Goal: Information Seeking & Learning: Learn about a topic

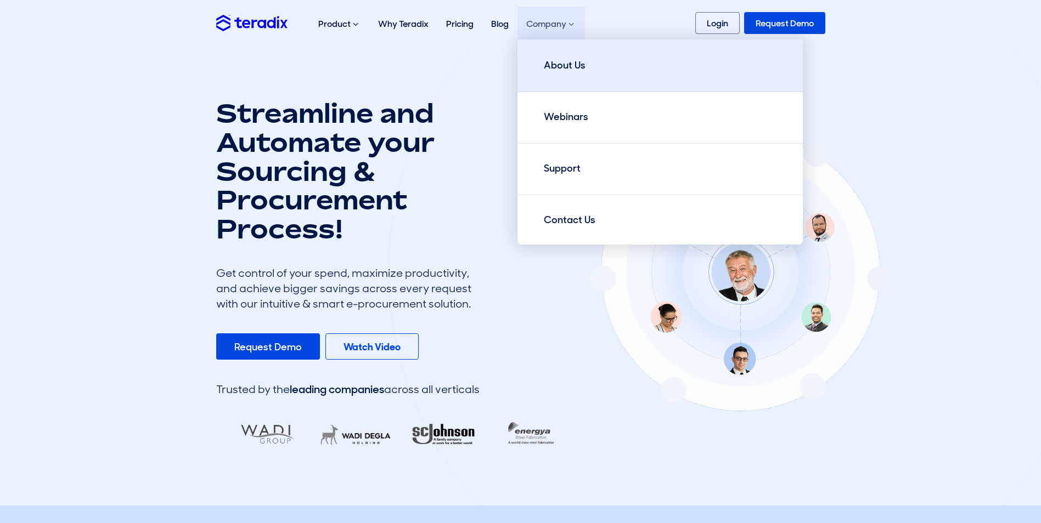
click at [559, 65] on div "About Us" at bounding box center [565, 65] width 42 height 15
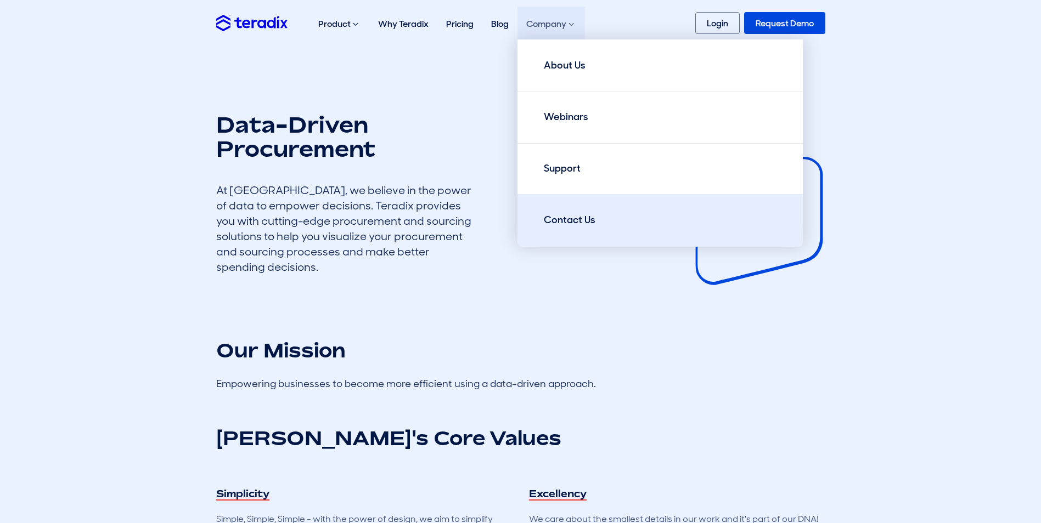
click at [561, 222] on div "Contact Us" at bounding box center [570, 220] width 52 height 15
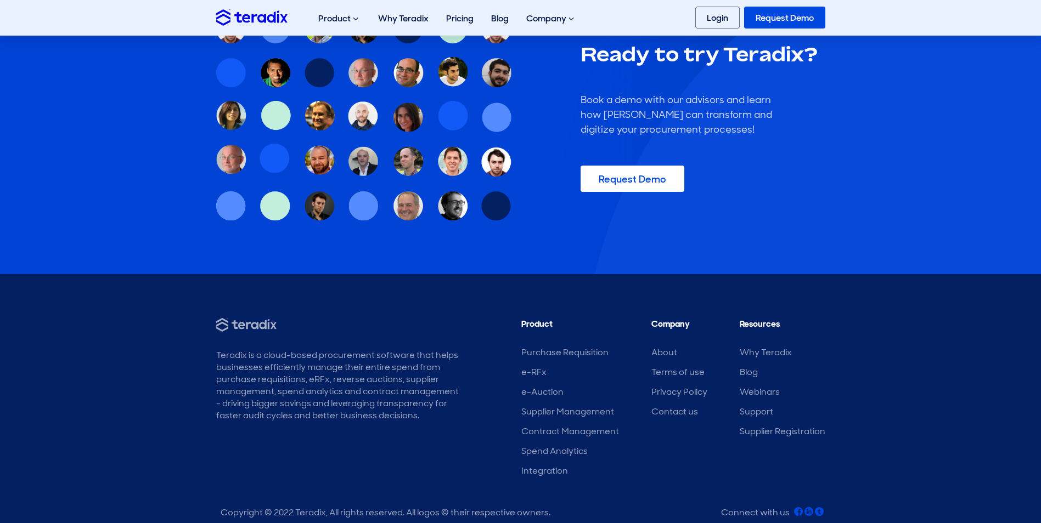
scroll to position [919, 0]
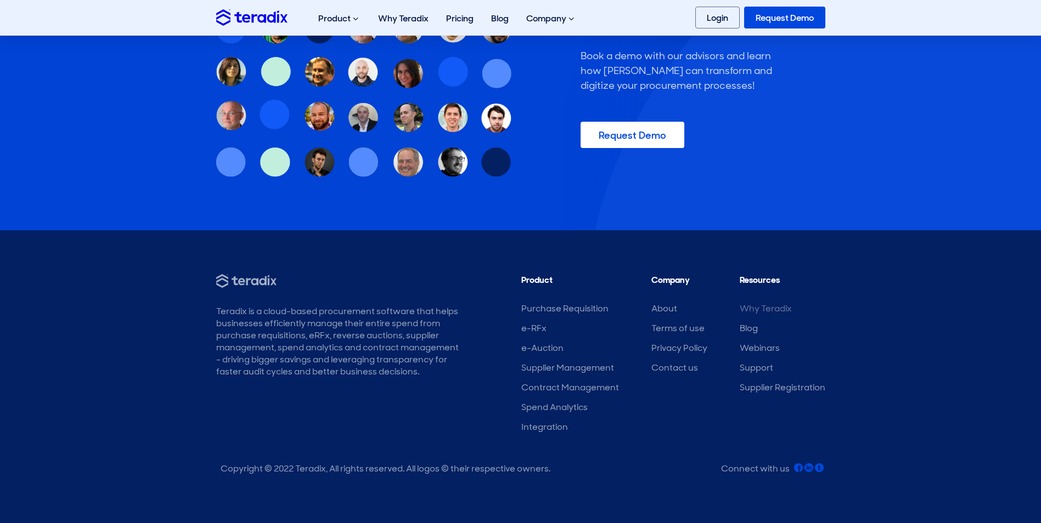
click at [759, 310] on link "Why Teradix" at bounding box center [766, 309] width 52 height 12
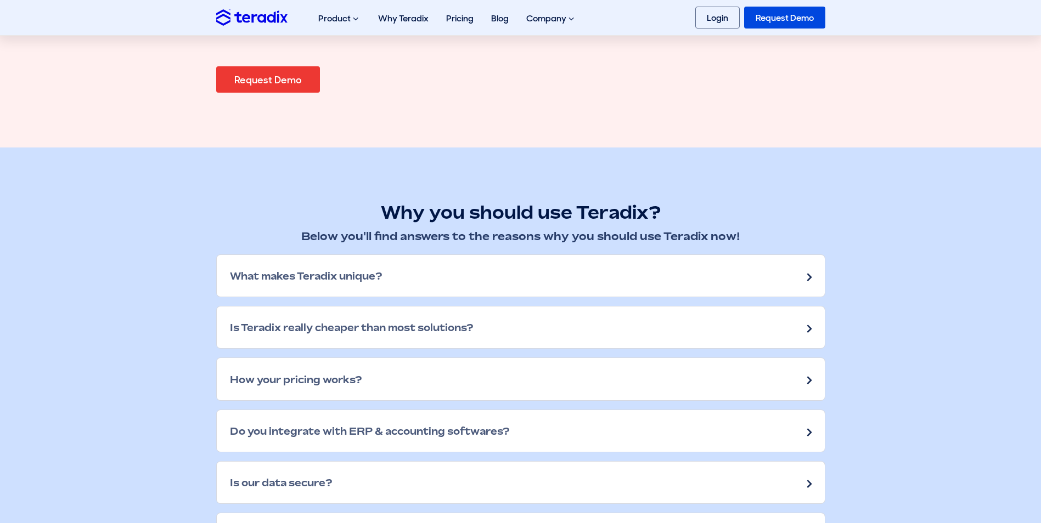
scroll to position [1313, 0]
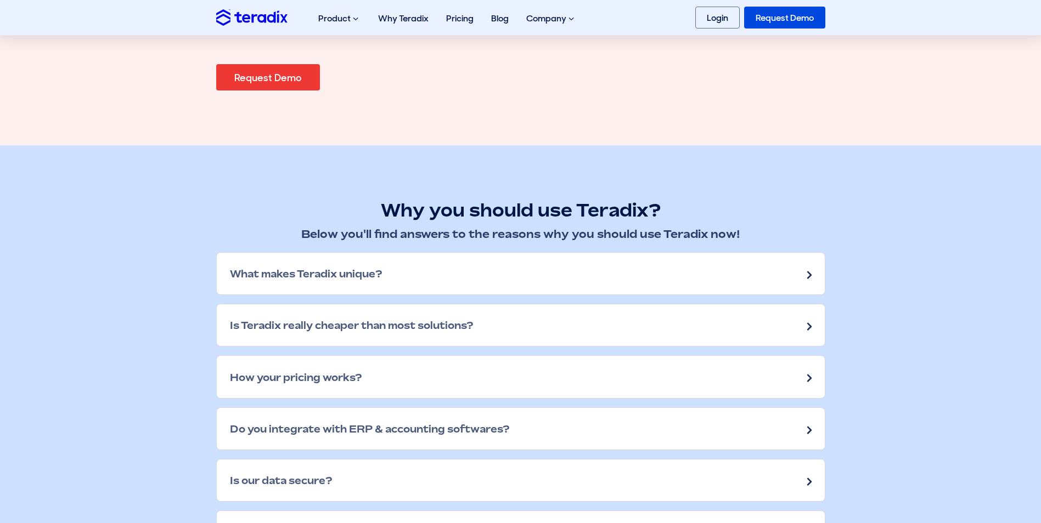
click at [367, 266] on div "What makes Teradix unique?" at bounding box center [521, 274] width 608 height 42
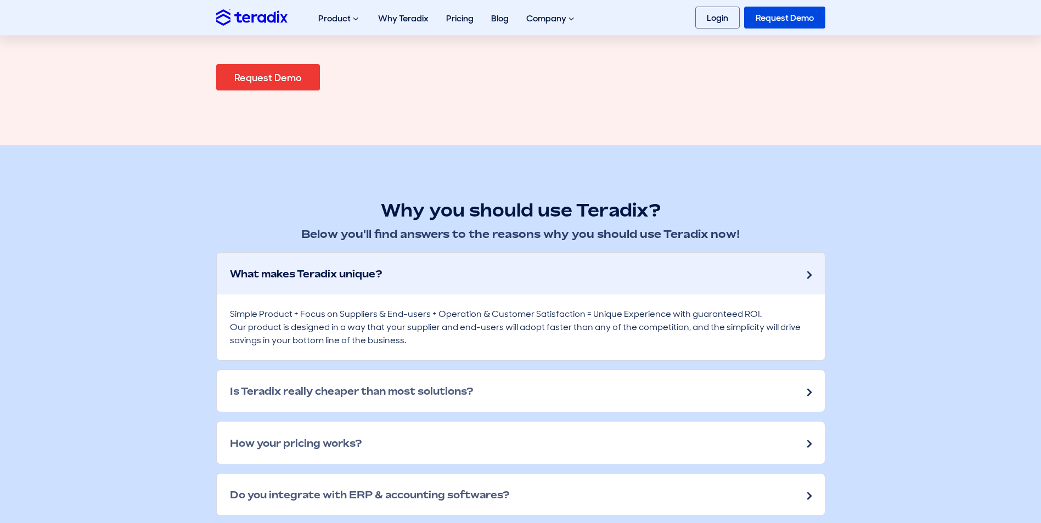
click at [351, 405] on div "Is Teradix really cheaper than most solutions?" at bounding box center [521, 391] width 608 height 42
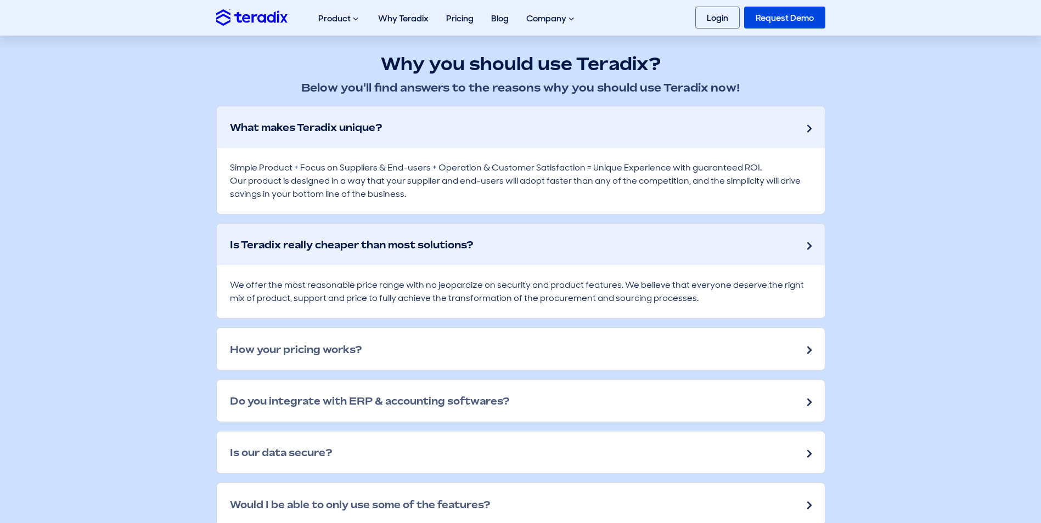
scroll to position [1462, 0]
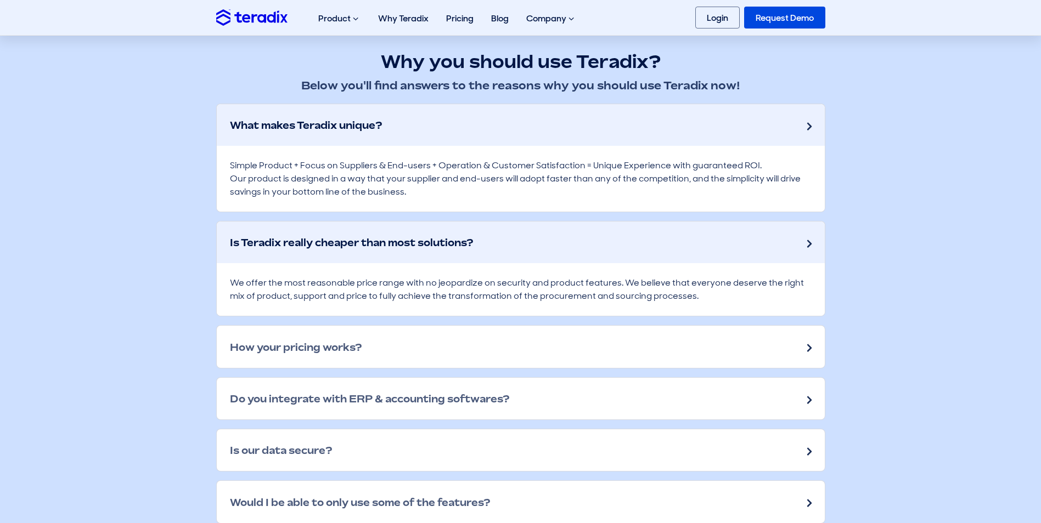
click at [634, 284] on div "We offer the most reasonable price range with no jeopardize on security and pro…" at bounding box center [521, 289] width 608 height 53
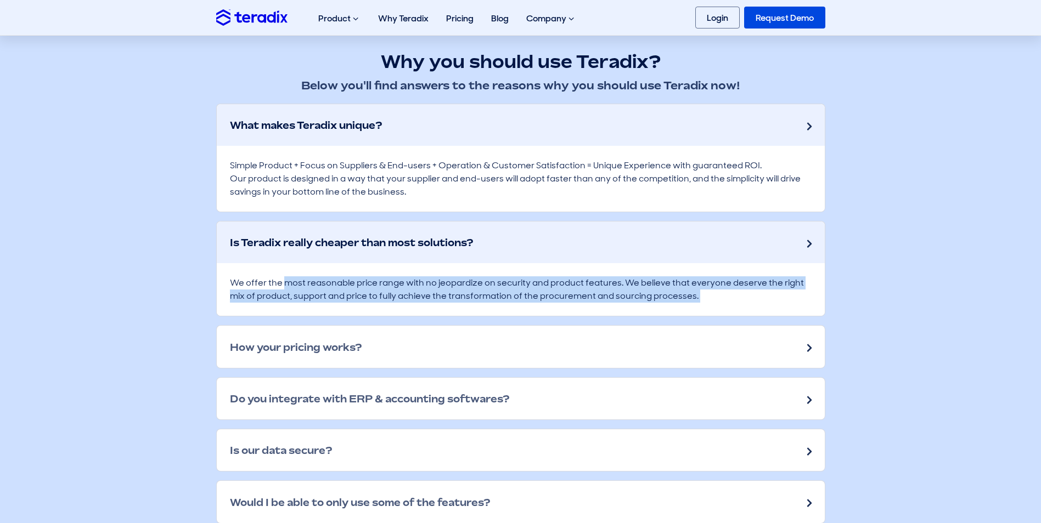
click at [634, 284] on div "We offer the most reasonable price range with no jeopardize on security and pro…" at bounding box center [521, 289] width 608 height 53
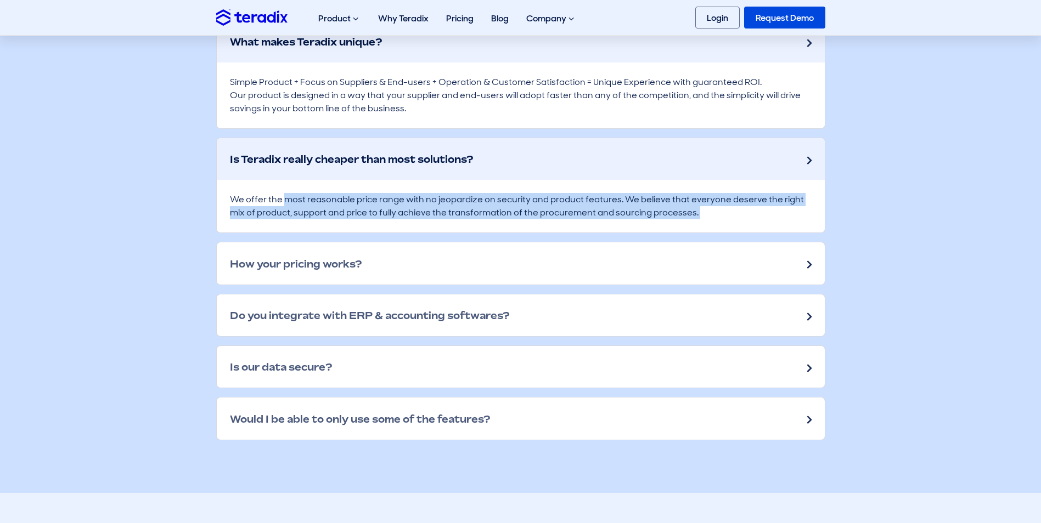
scroll to position [1604, 0]
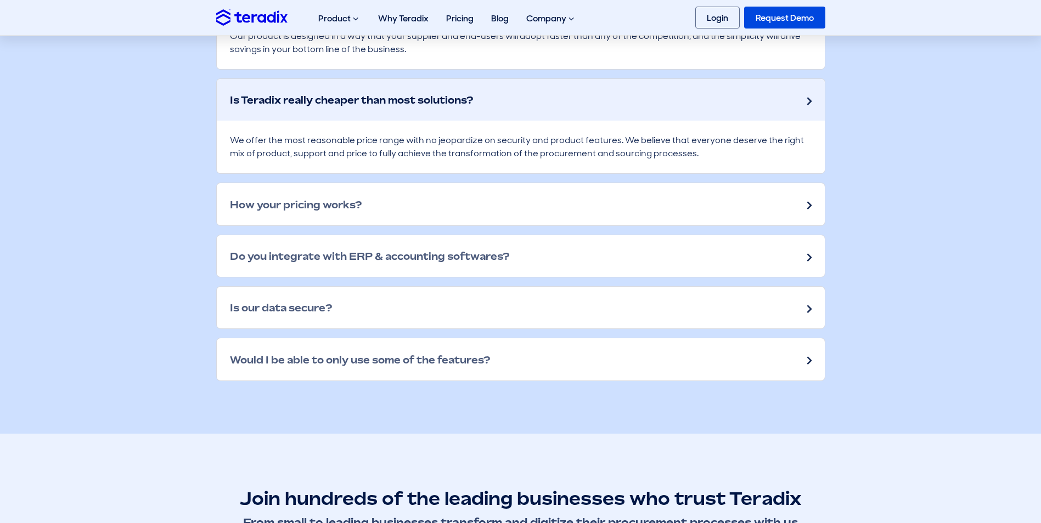
click at [346, 211] on div "How your pricing works?" at bounding box center [521, 204] width 608 height 42
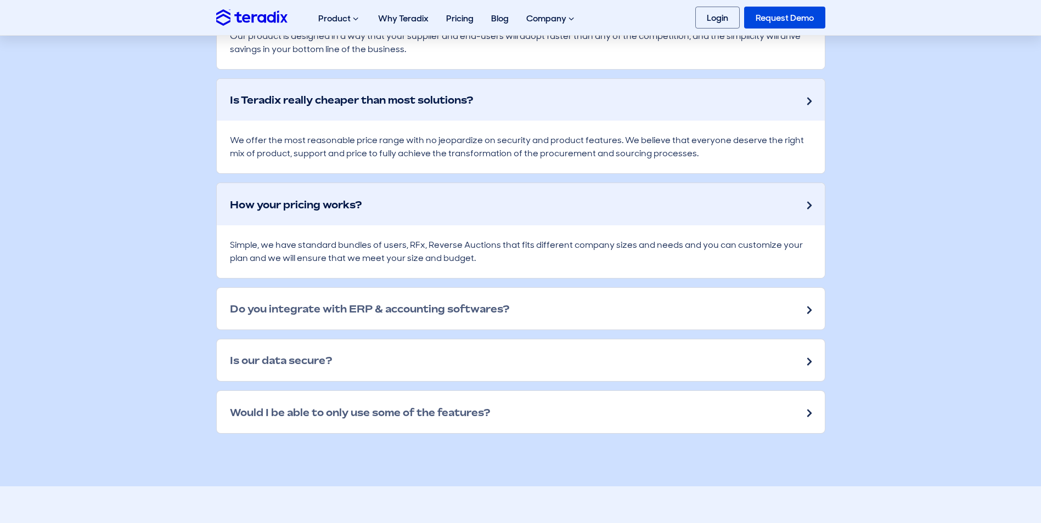
click at [352, 309] on h2 "Do you integrate with ERP & accounting softwares?" at bounding box center [369, 309] width 279 height 12
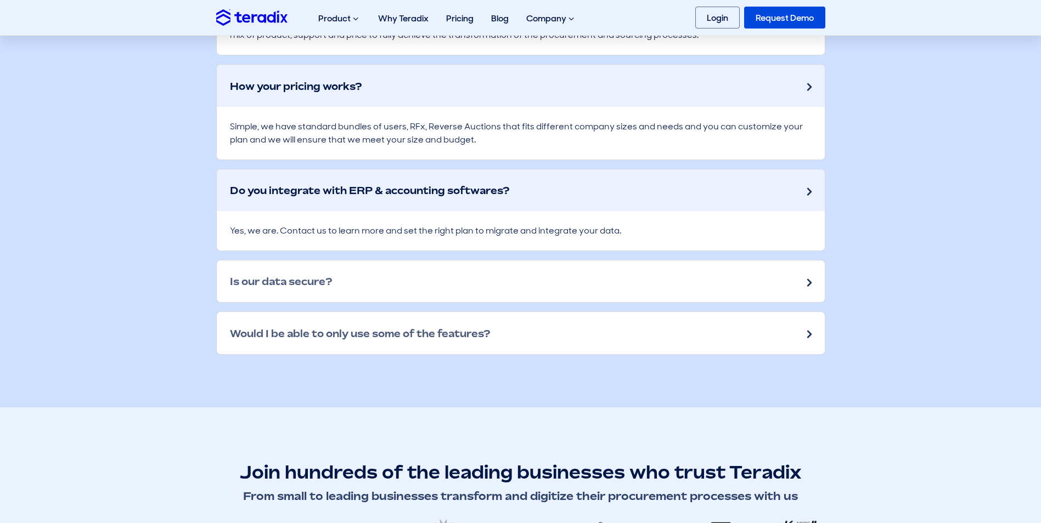
scroll to position [1724, 0]
click at [299, 284] on h2 "Is our data secure?" at bounding box center [281, 281] width 102 height 12
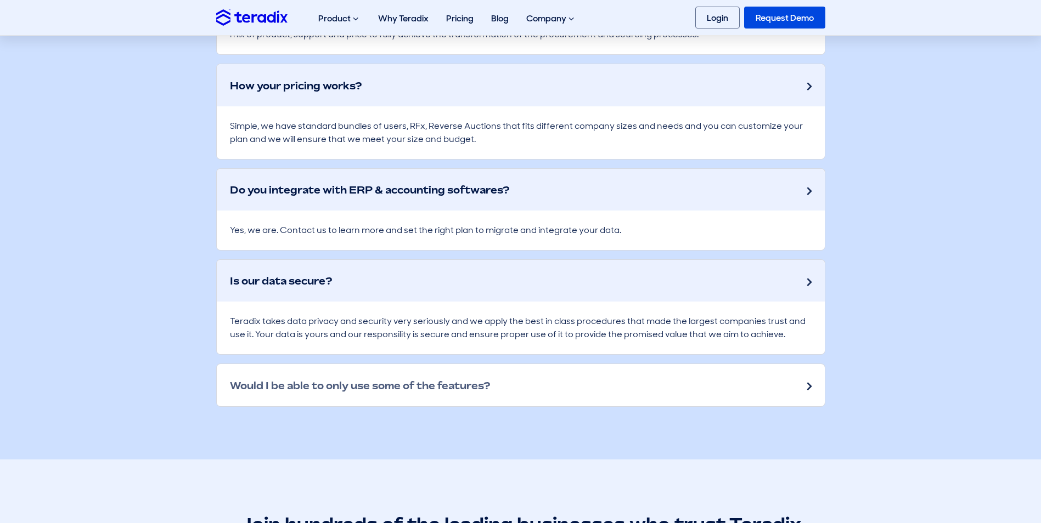
click at [317, 386] on h2 "Would I be able to only use some of the features?" at bounding box center [360, 386] width 260 height 12
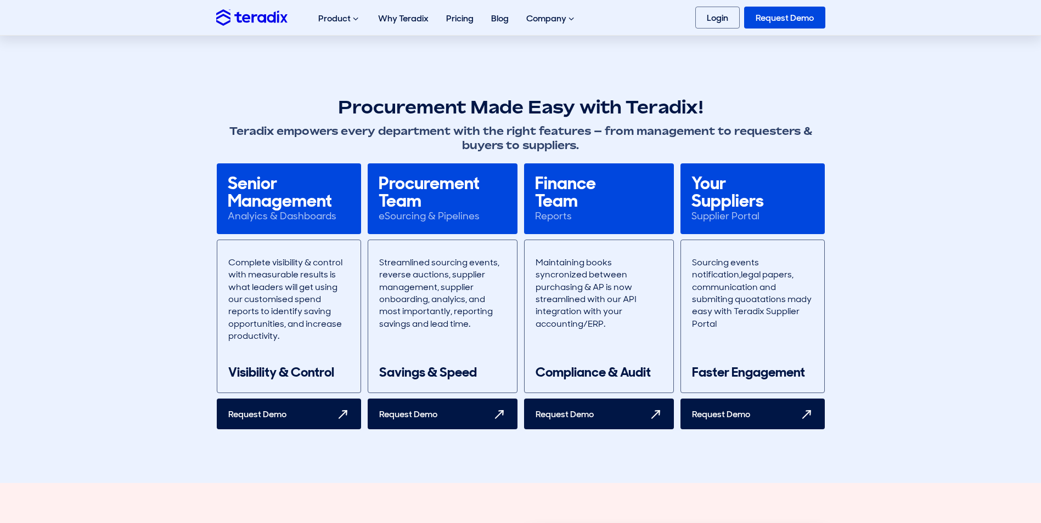
scroll to position [624, 0]
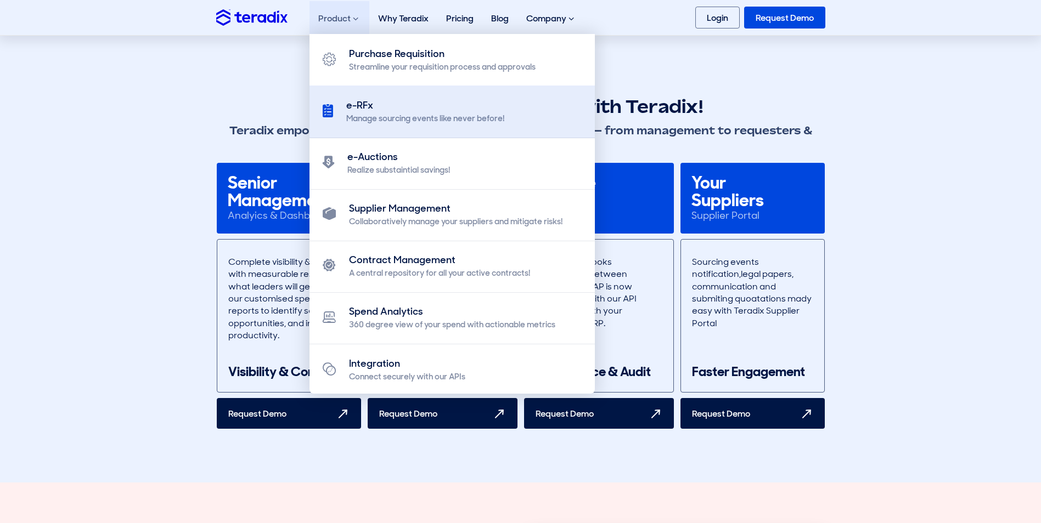
click at [394, 112] on div "e-RFx" at bounding box center [425, 105] width 158 height 15
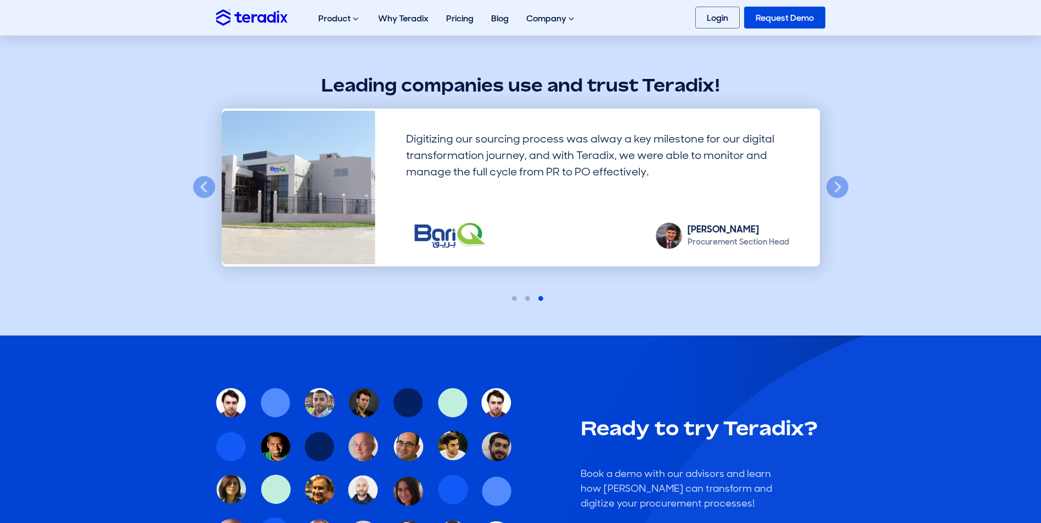
scroll to position [3083, 0]
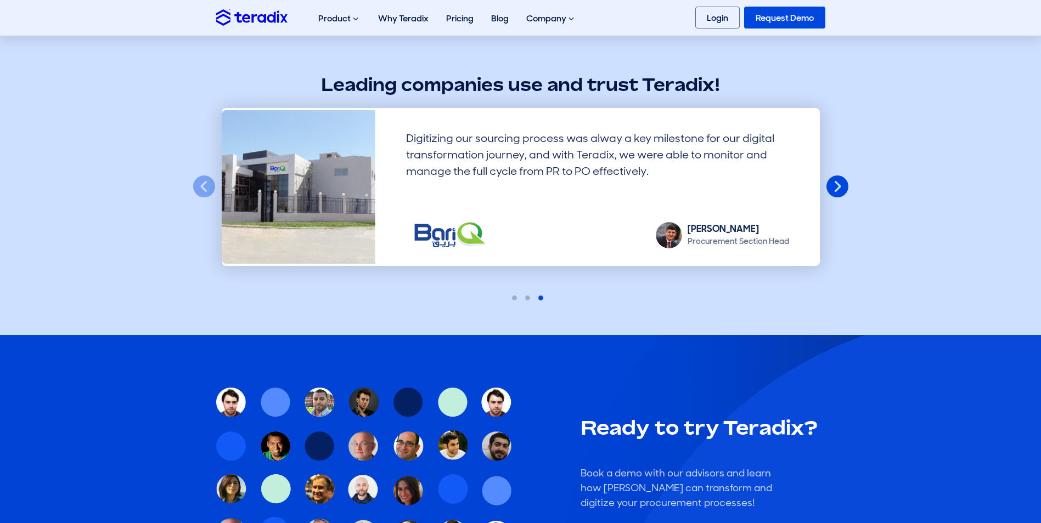
click at [831, 182] on button "Next" at bounding box center [837, 187] width 24 height 24
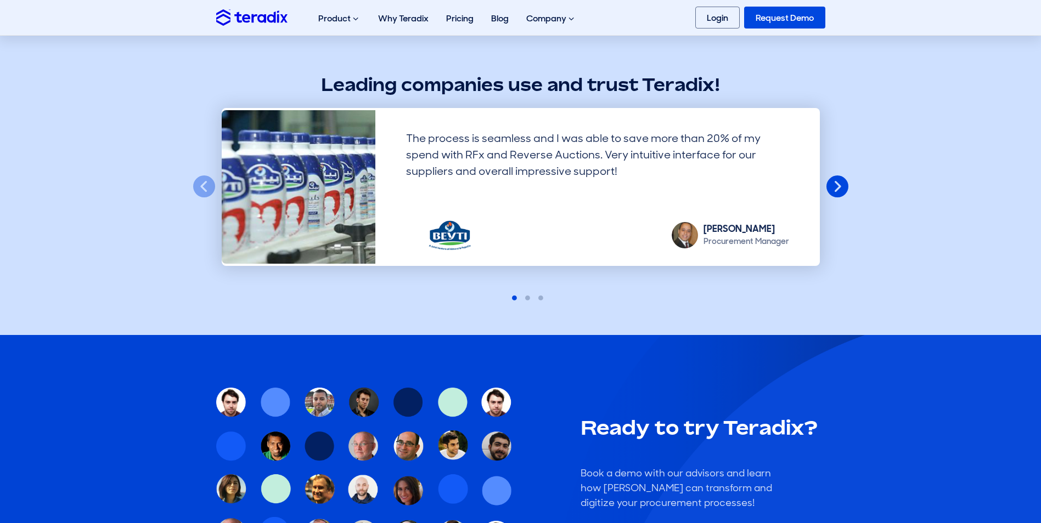
click at [831, 182] on button "Next" at bounding box center [837, 187] width 24 height 24
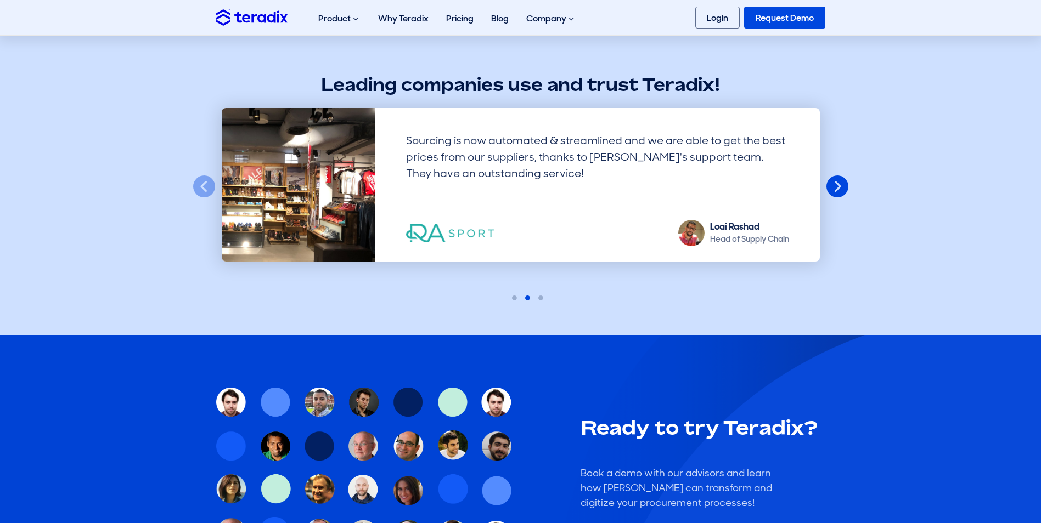
click at [831, 182] on button "Next" at bounding box center [837, 187] width 24 height 24
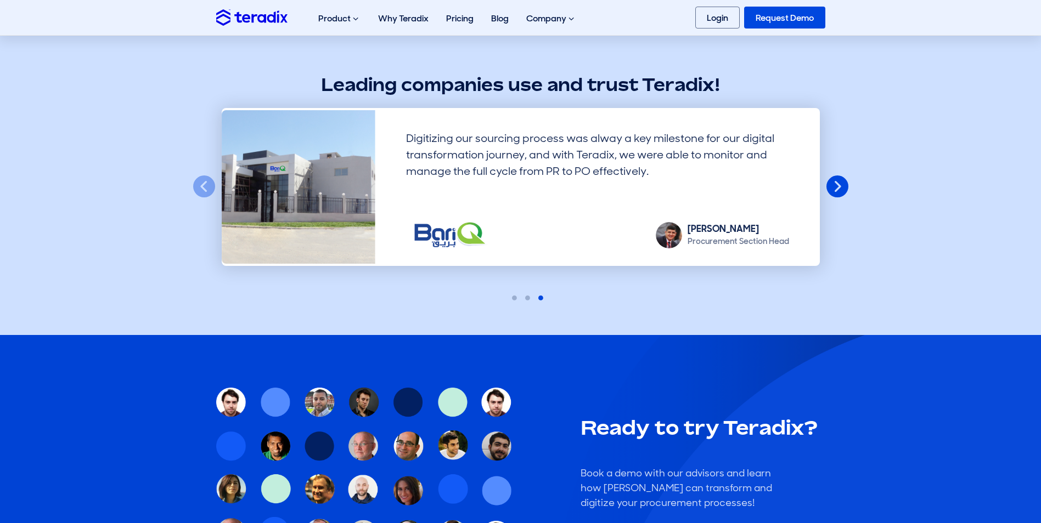
click at [831, 182] on button "Next" at bounding box center [837, 187] width 24 height 24
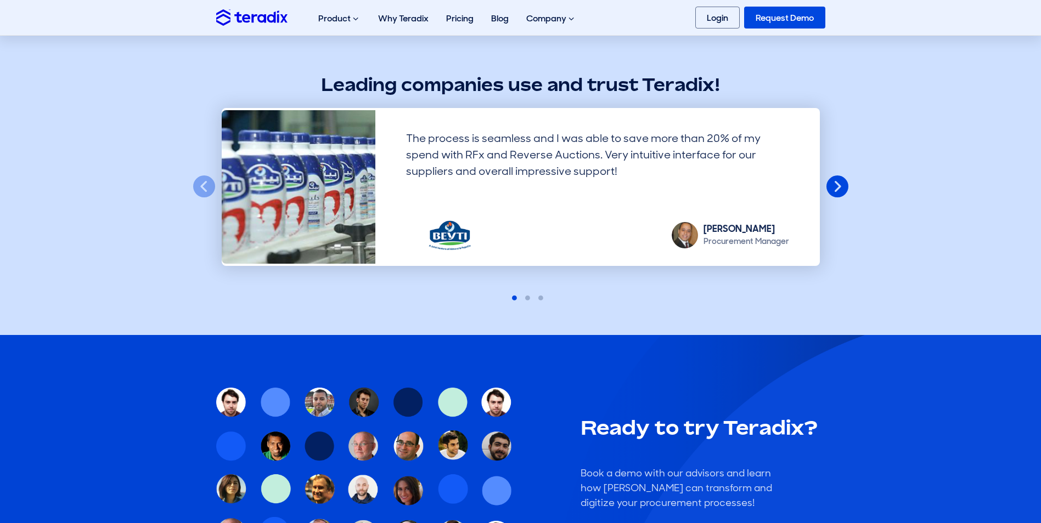
click at [831, 182] on button "Next" at bounding box center [837, 187] width 24 height 24
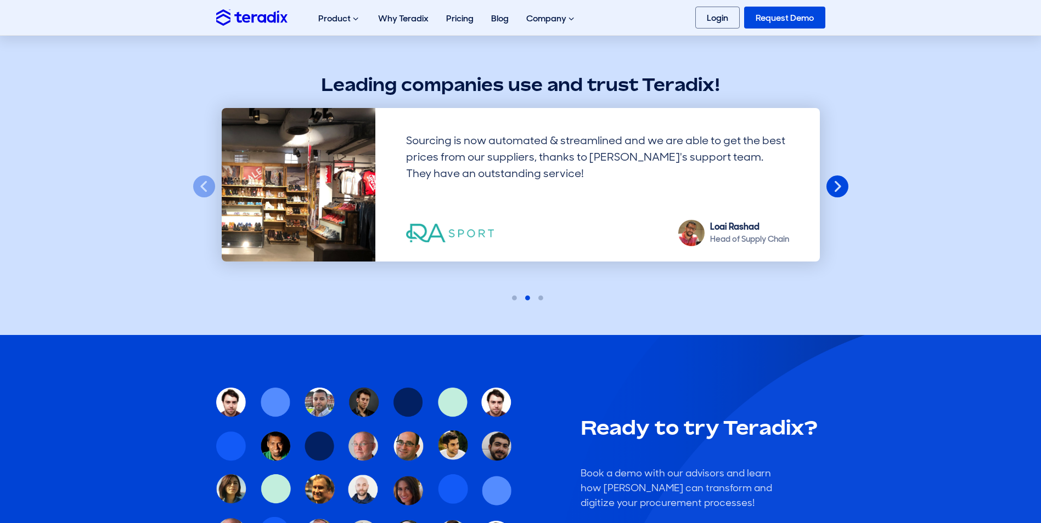
click at [831, 182] on button "Next" at bounding box center [837, 187] width 24 height 24
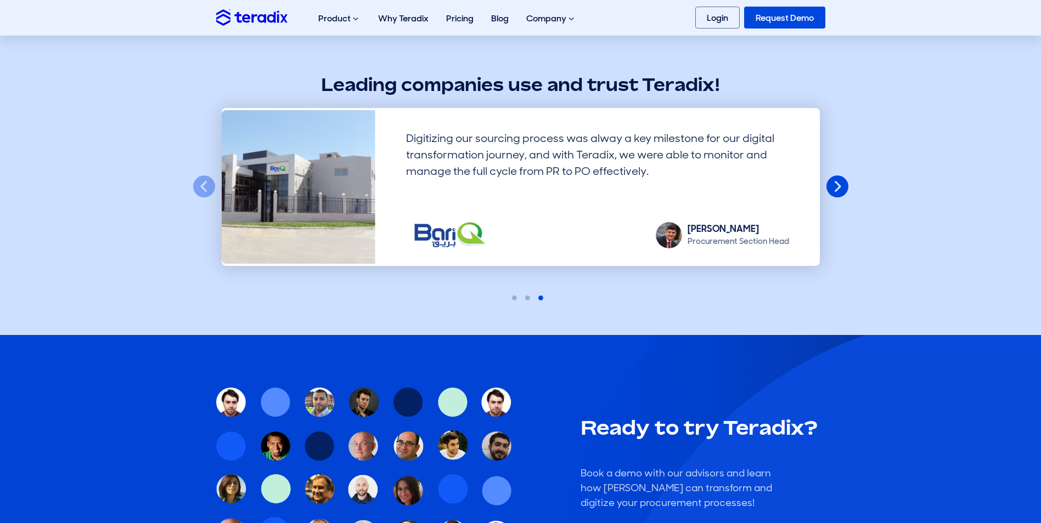
click at [831, 182] on button "Next" at bounding box center [837, 187] width 24 height 24
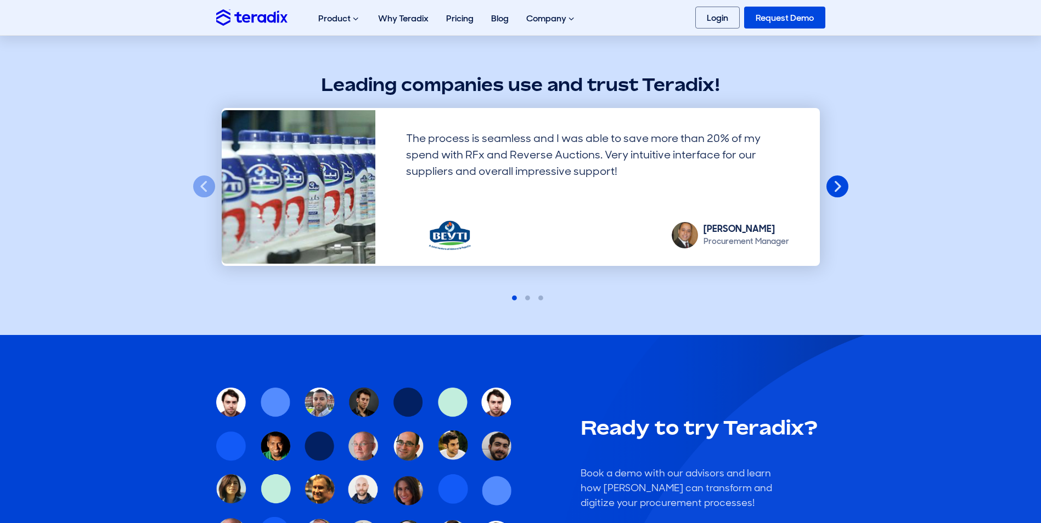
click at [831, 182] on button "Next" at bounding box center [837, 187] width 24 height 24
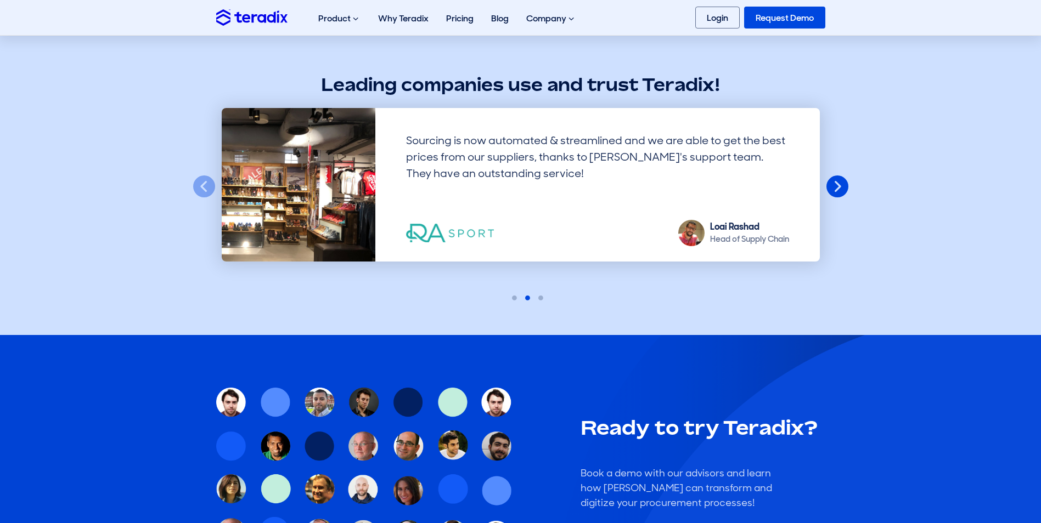
click at [831, 182] on button "Next" at bounding box center [837, 187] width 24 height 24
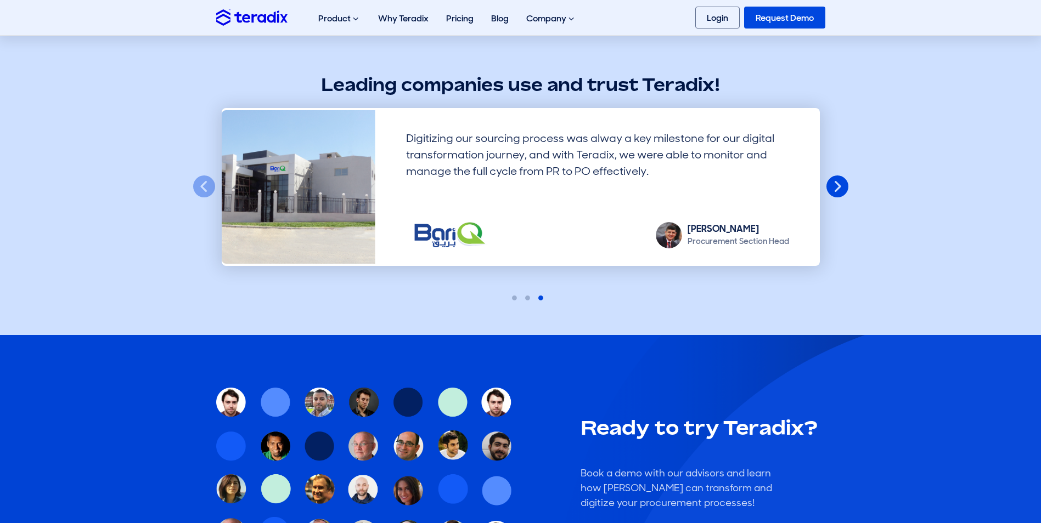
click at [831, 182] on button "Next" at bounding box center [837, 187] width 24 height 24
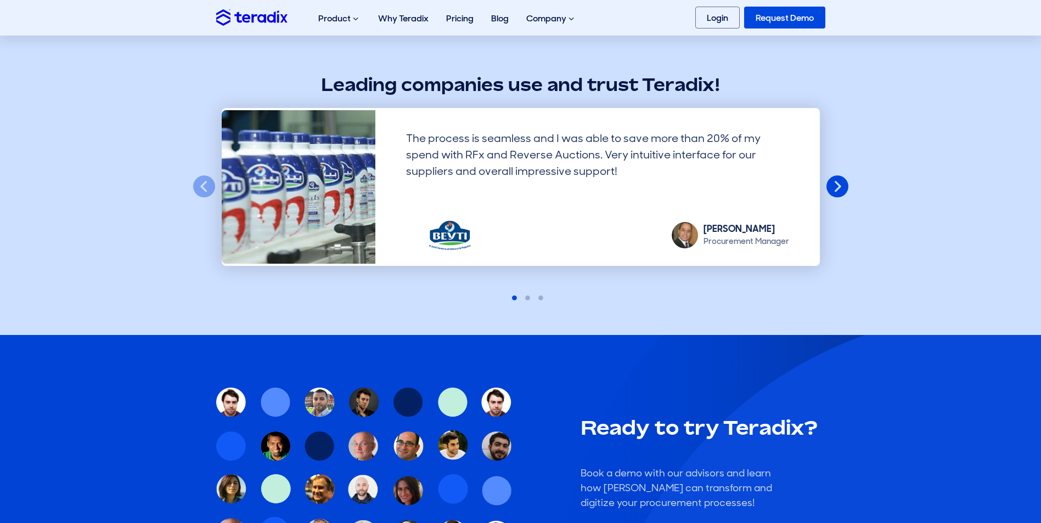
click at [831, 182] on button "Next" at bounding box center [837, 187] width 24 height 24
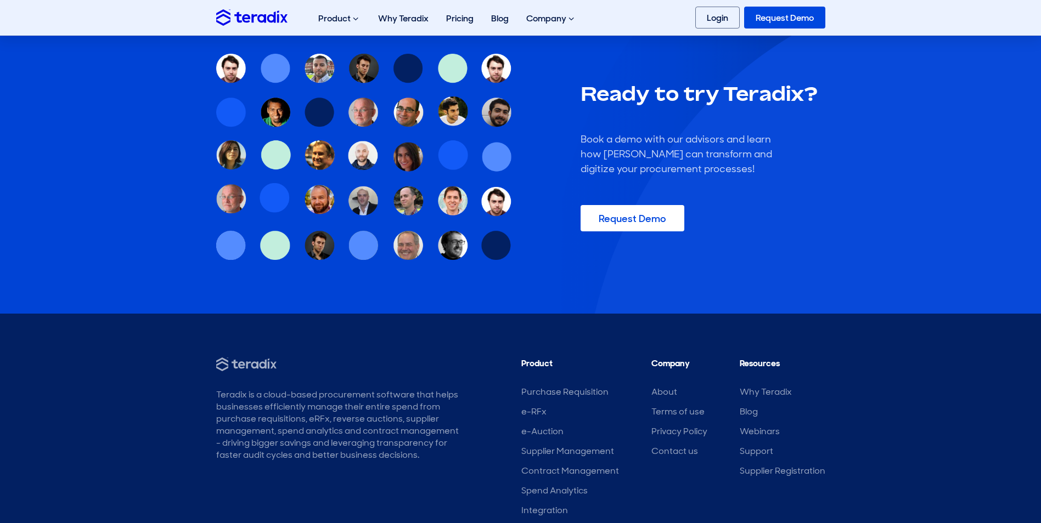
scroll to position [3499, 0]
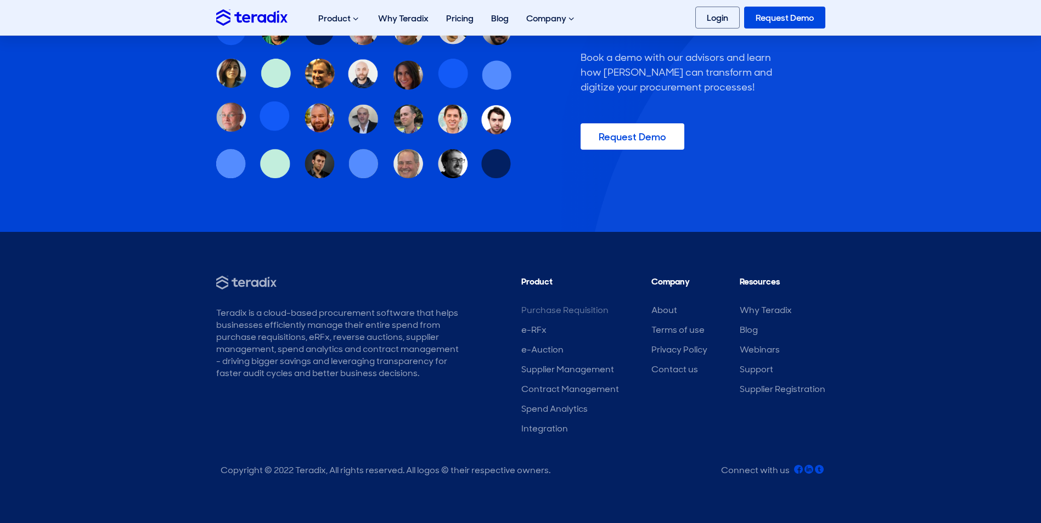
click at [547, 307] on link "Purchase Requisition" at bounding box center [564, 311] width 87 height 12
